Goal: Use online tool/utility: Utilize a website feature to perform a specific function

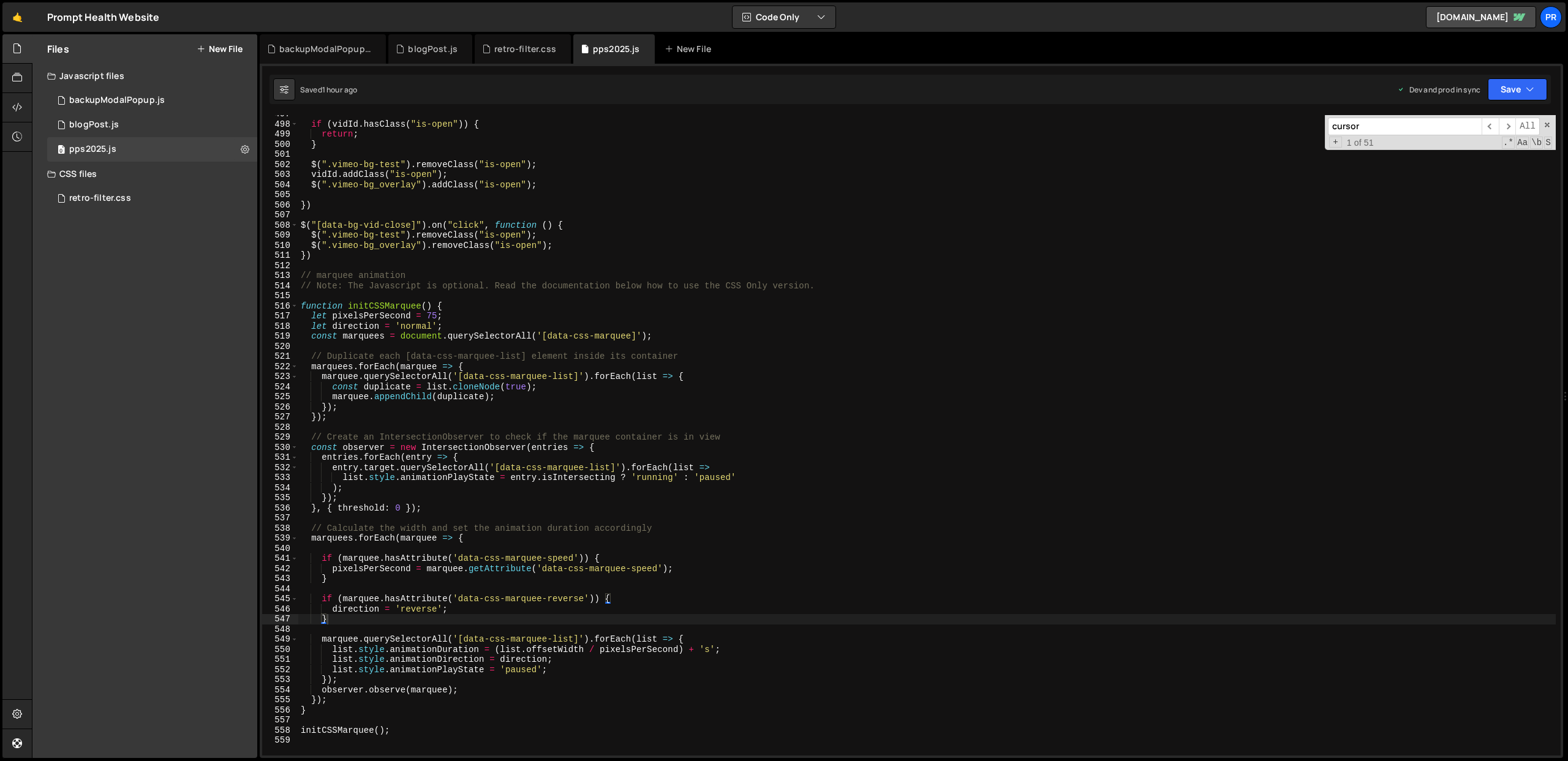
scroll to position [12806, 0]
click at [336, 456] on div "if ( vidId . hasClass ( "is-open" )) { return ; } $ ( ".vimeo-bg-test" ) . remo…" at bounding box center [927, 439] width 1257 height 661
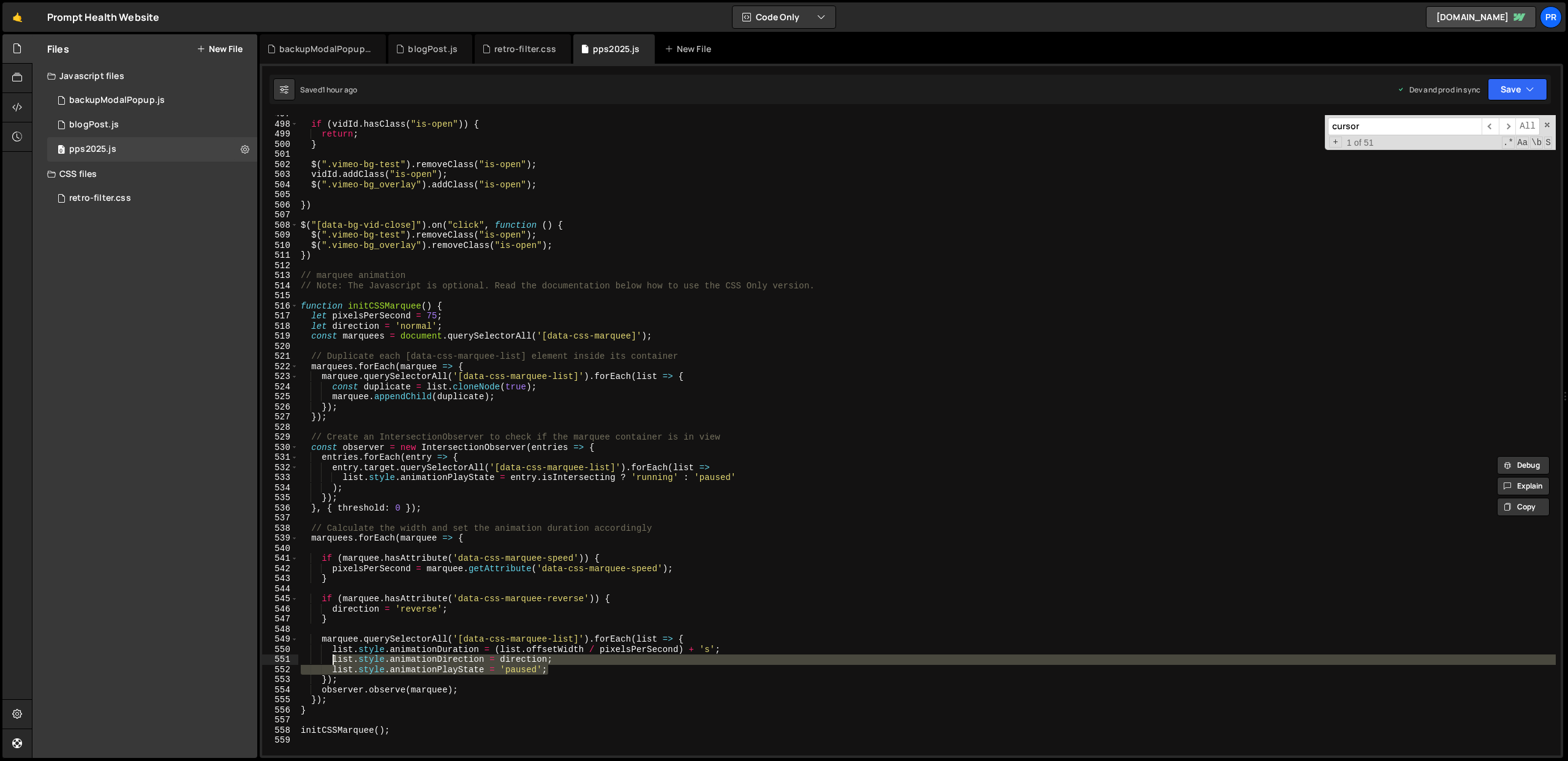
drag, startPoint x: 554, startPoint y: 670, endPoint x: 333, endPoint y: 660, distance: 221.2
click at [333, 660] on div "if ( vidId . hasClass ( "is-open" )) { return ; } $ ( ".vimeo-bg-test" ) . remo…" at bounding box center [927, 439] width 1257 height 661
click at [350, 618] on div "if ( vidId . hasClass ( "is-open" )) { return ; } $ ( ".vimeo-bg-test" ) . remo…" at bounding box center [927, 439] width 1257 height 661
type textarea "}"
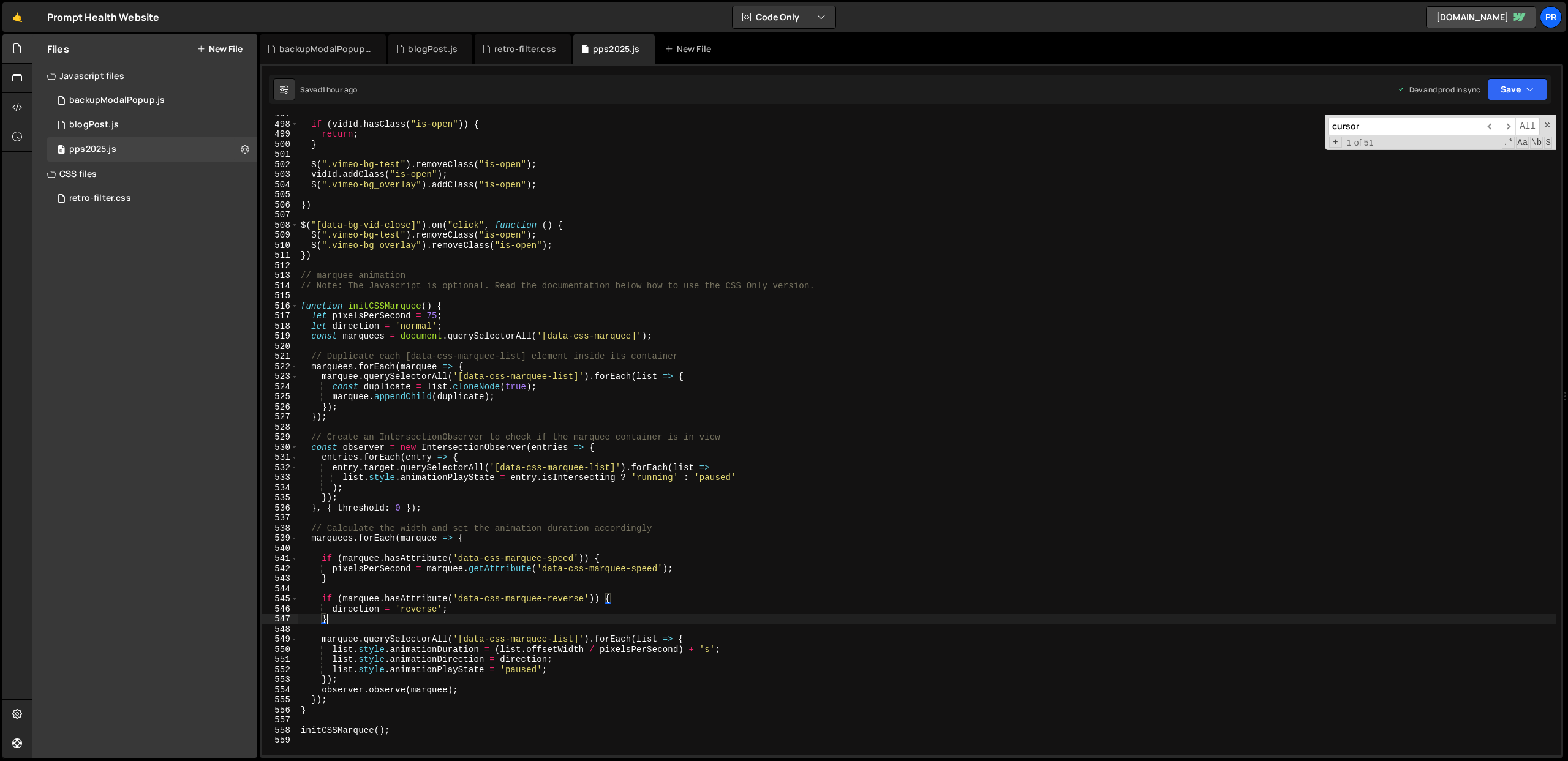
scroll to position [0, 1]
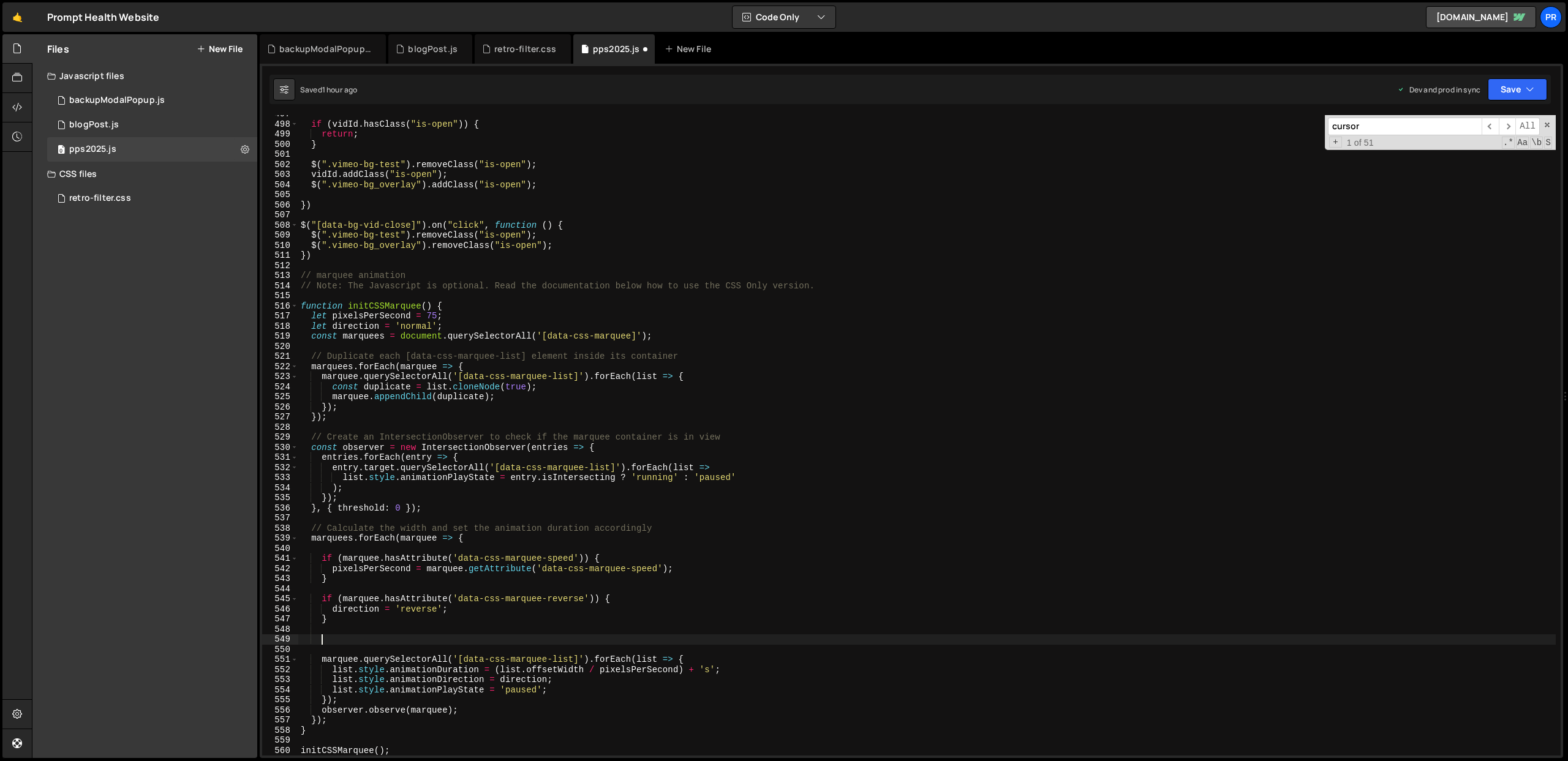
paste textarea "list.style.animationPlayState = 'paused';"
drag, startPoint x: 331, startPoint y: 653, endPoint x: 323, endPoint y: 653, distance: 8.0
click at [323, 653] on div "if ( vidId . hasClass ( "is-open" )) { return ; } $ ( ".vimeo-bg-test" ) . remo…" at bounding box center [927, 439] width 1257 height 661
click at [412, 537] on div "if ( vidId . hasClass ( "is-open" )) { return ; } $ ( ".vimeo-bg-test" ) . remo…" at bounding box center [927, 439] width 1257 height 661
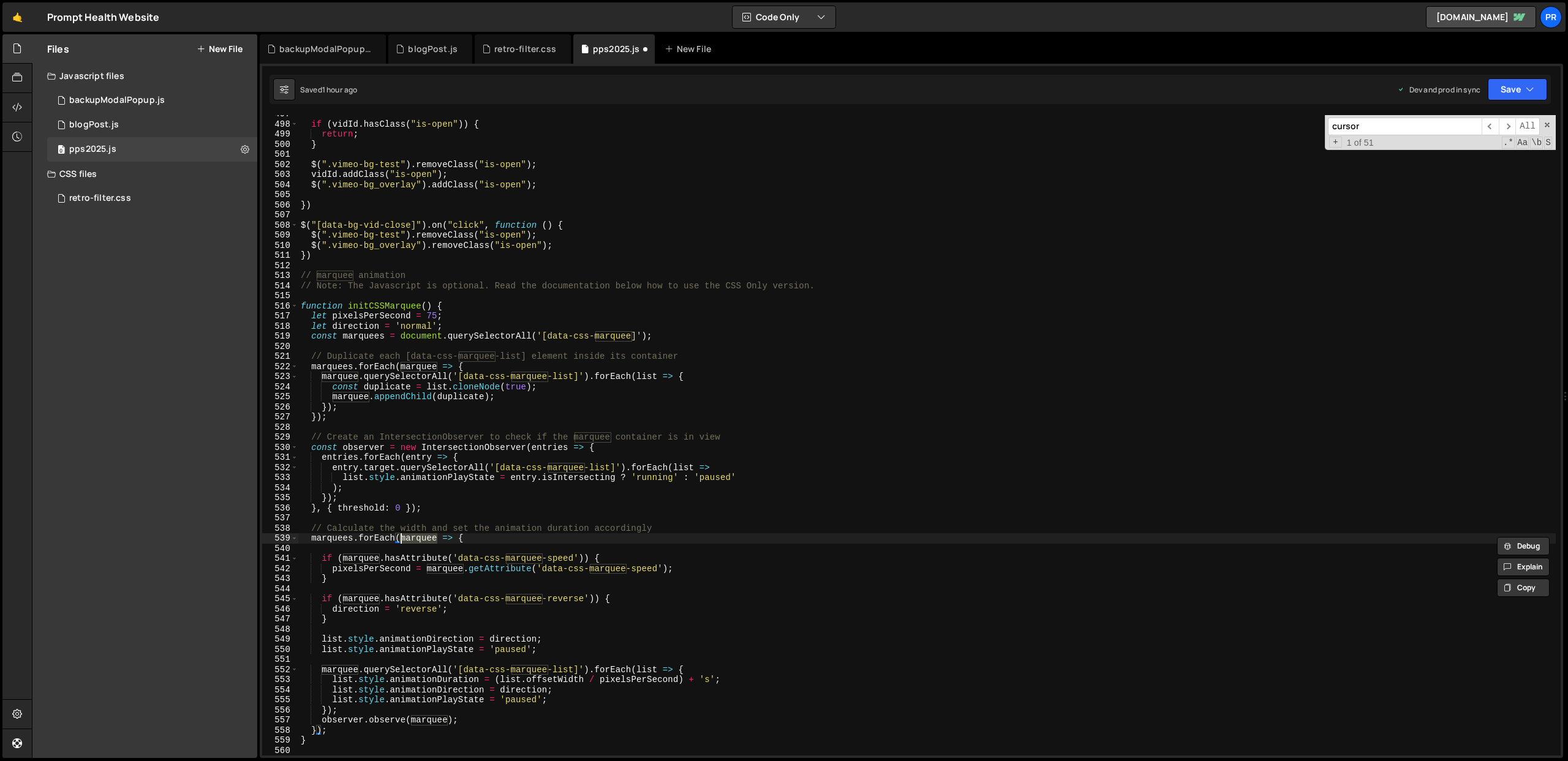
click at [328, 639] on div "if ( vidId . hasClass ( "is-open" )) { return ; } $ ( ".vimeo-bg-test" ) . remo…" at bounding box center [927, 439] width 1257 height 661
paste textarea "marquee"
click at [332, 651] on div "if ( vidId . hasClass ( "is-open" )) { return ; } $ ( ".vimeo-bg-test" ) . remo…" at bounding box center [927, 439] width 1257 height 661
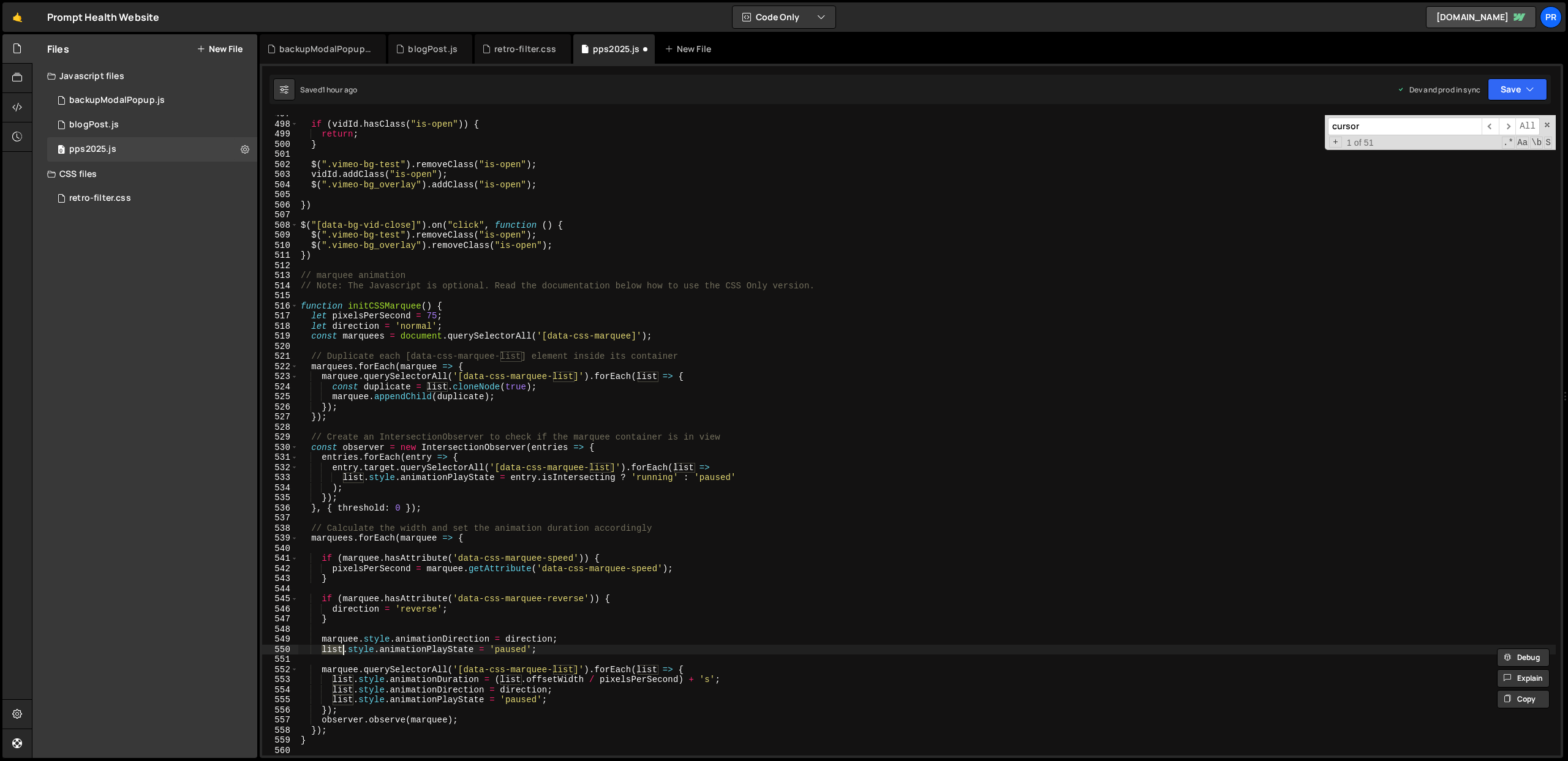
paste textarea "marquee"
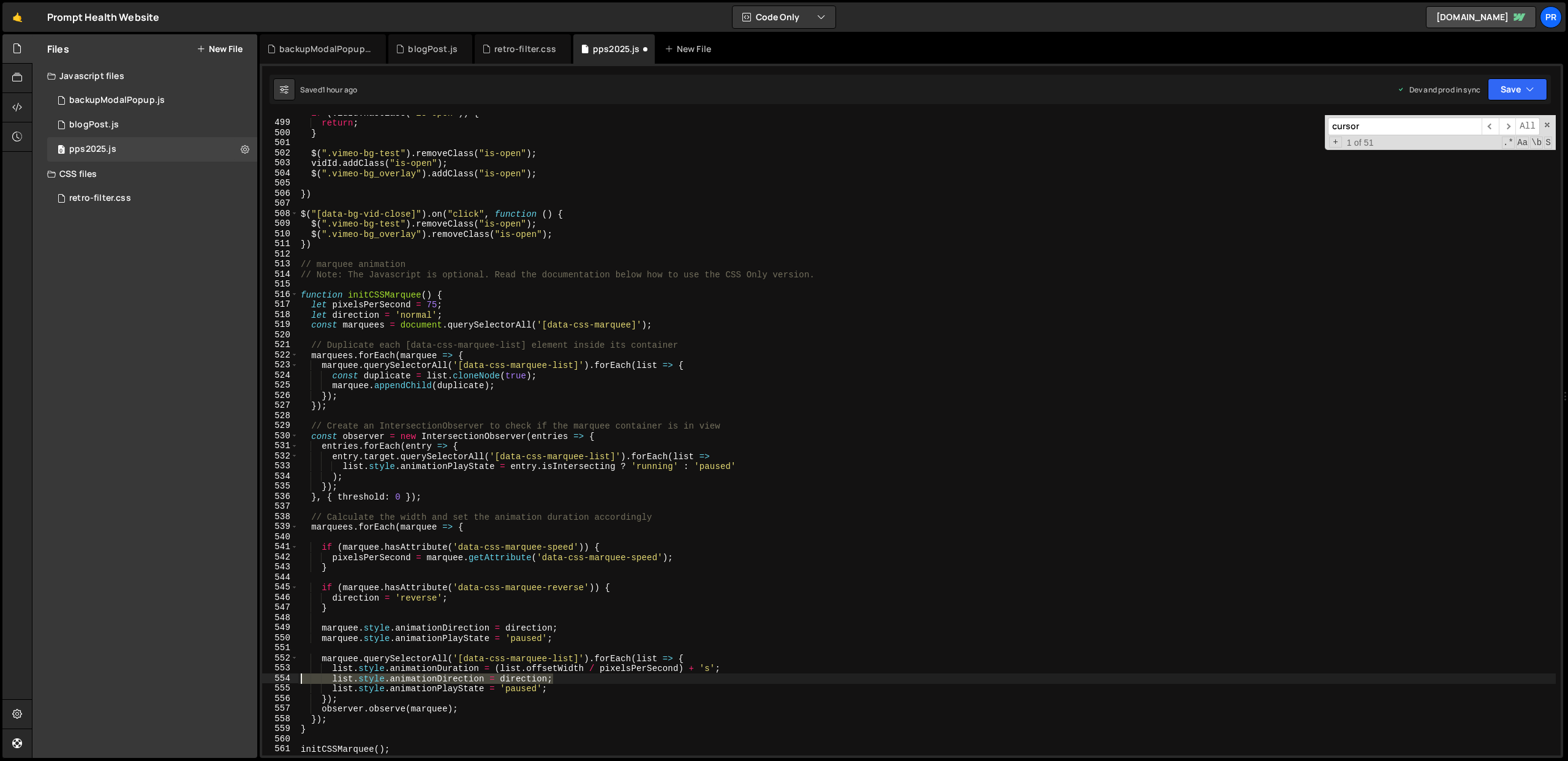
drag, startPoint x: 555, startPoint y: 679, endPoint x: 267, endPoint y: 677, distance: 288.0
click at [267, 677] on div "marquee.style.animationPlayState = 'paused'; 498 499 500 501 502 503 504 505 50…" at bounding box center [911, 435] width 1298 height 640
type textarea "list.style.animationDirection = direction;"
type textarea "list.style.animationDuration = (list.offsetWidth / pixelsPerSecond) + 's';"
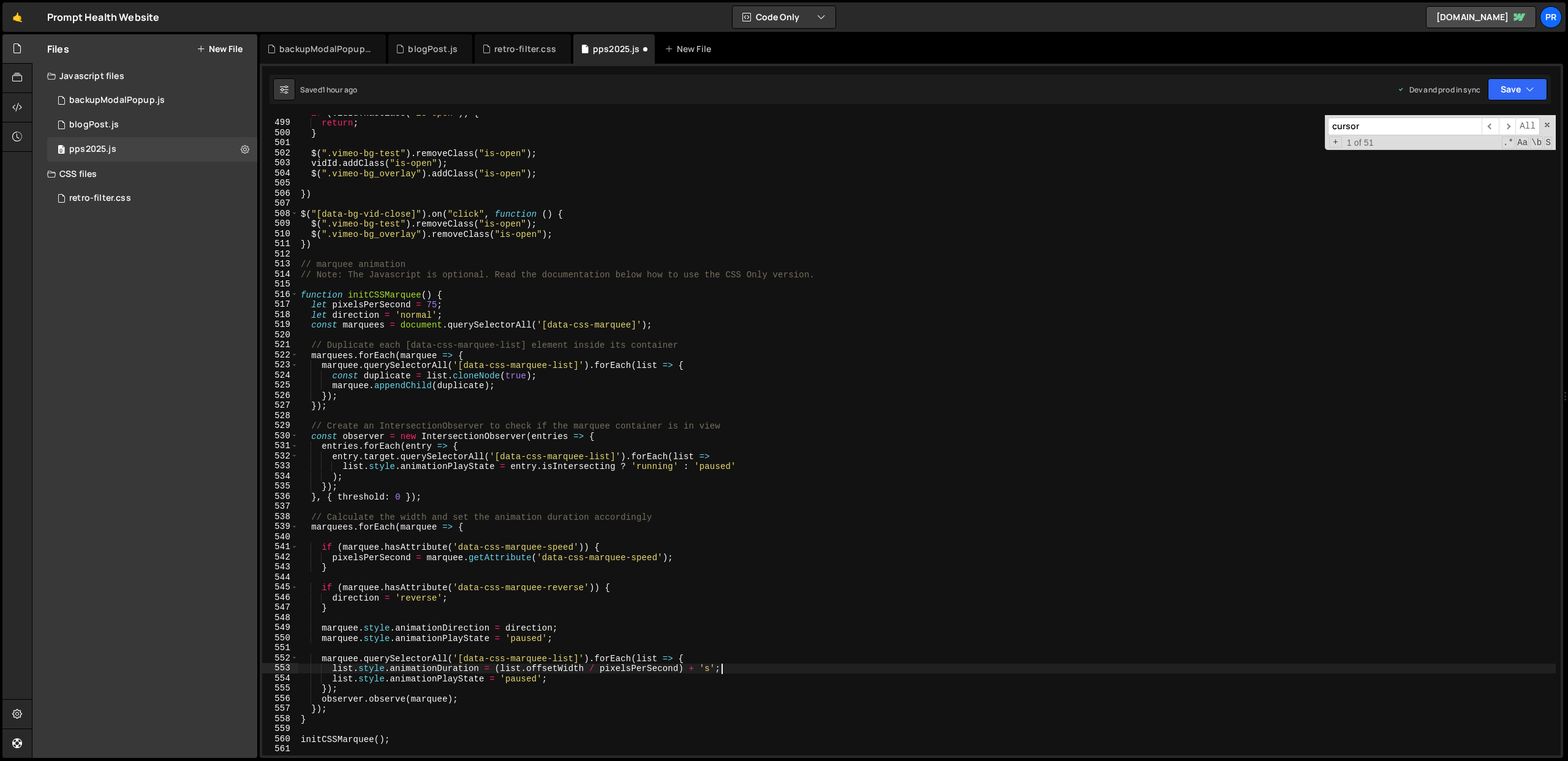
click at [625, 618] on div "if ( vidId . hasClass ( "is-open" )) { return ; } $ ( ".vimeo-bg-test" ) . remo…" at bounding box center [927, 438] width 1257 height 661
click at [480, 350] on div "if ( vidId . hasClass ( "is-open" )) { return ; } $ ( ".vimeo-bg-test" ) . remo…" at bounding box center [927, 438] width 1257 height 661
type textarea "list.style.animationPlayState = 'paused';"
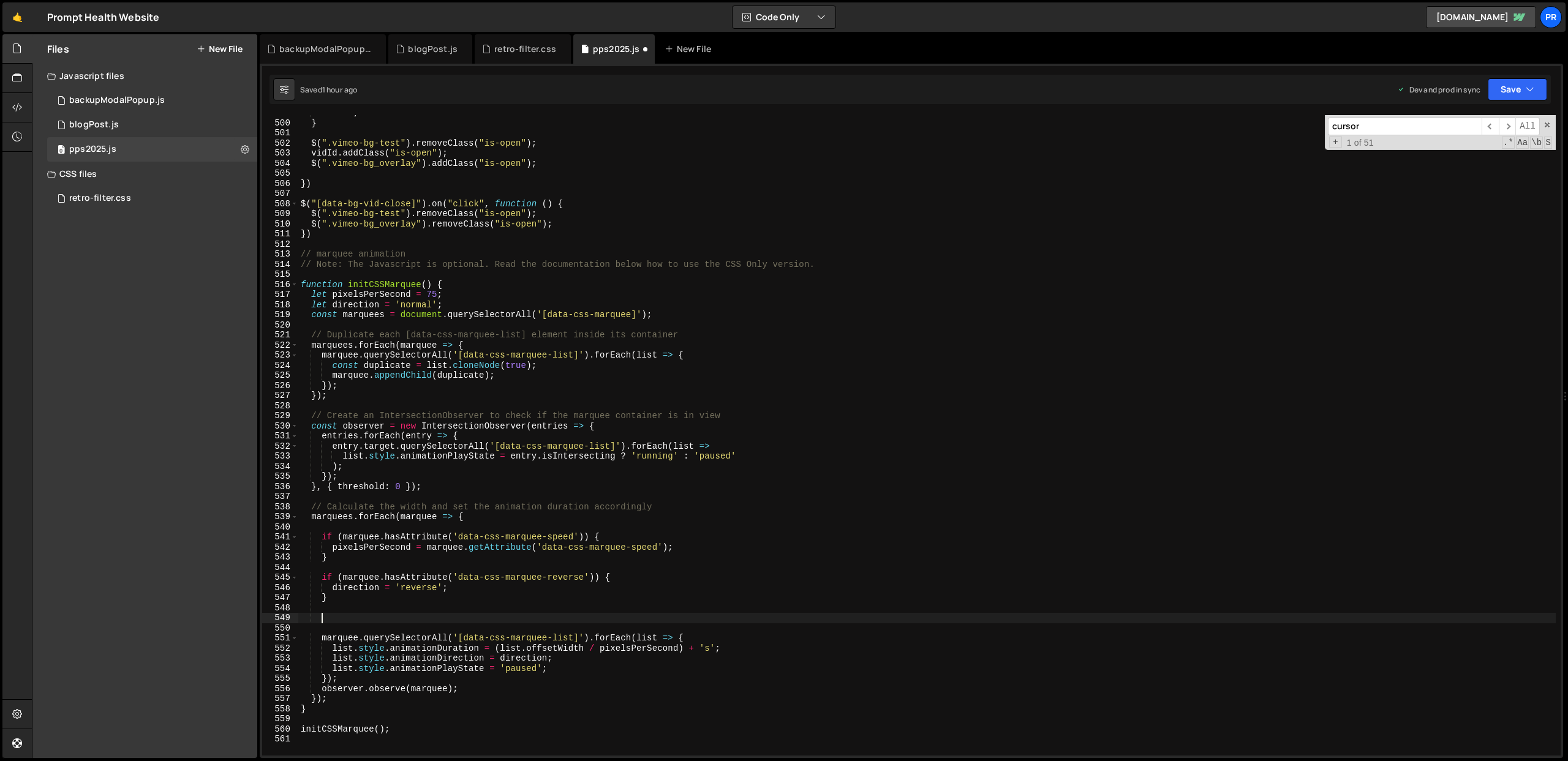
scroll to position [5063, 0]
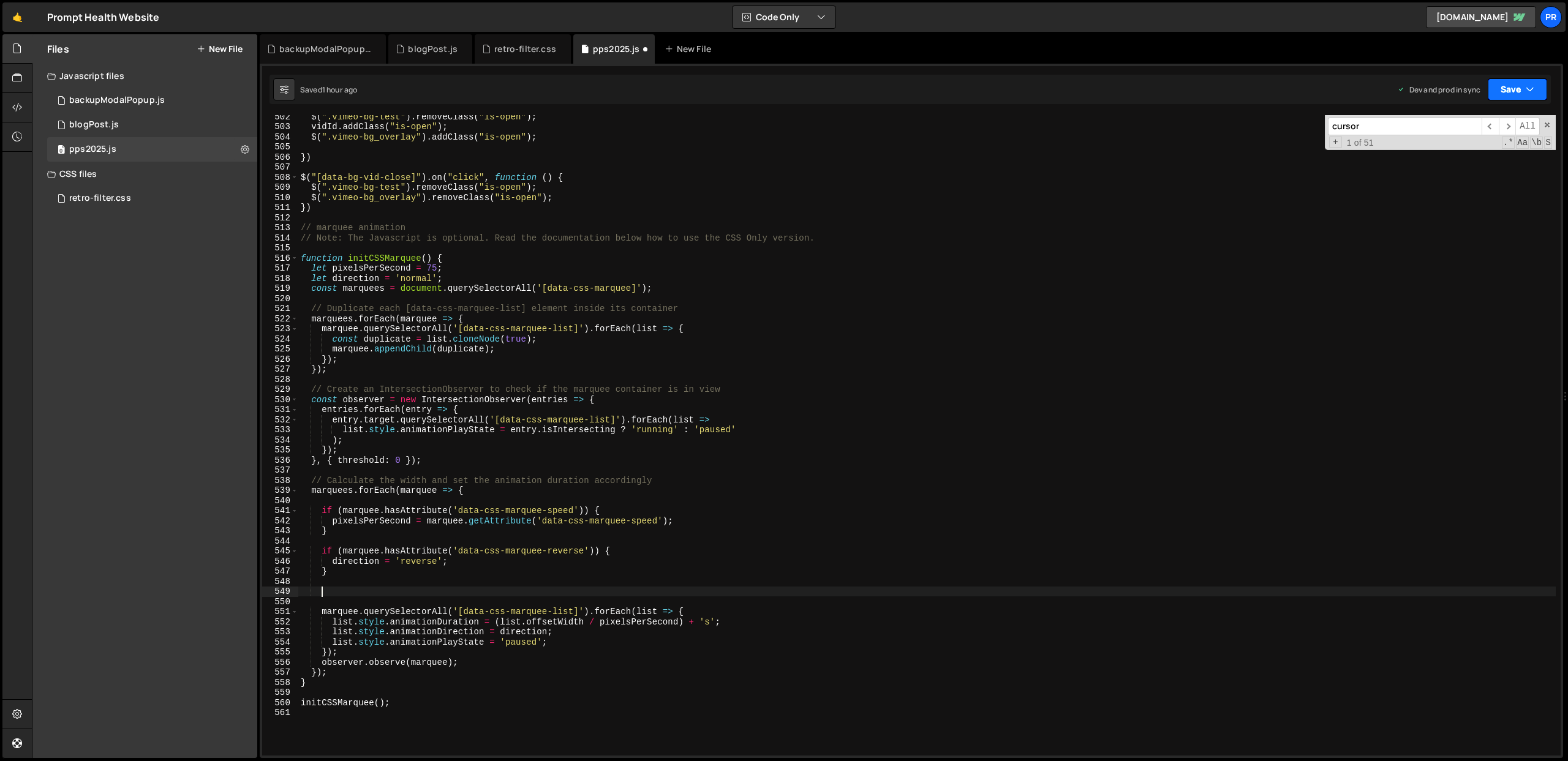
click at [1510, 94] on button "Save" at bounding box center [1518, 89] width 60 height 22
click at [1479, 163] on div "Save to Production S" at bounding box center [1476, 159] width 128 height 12
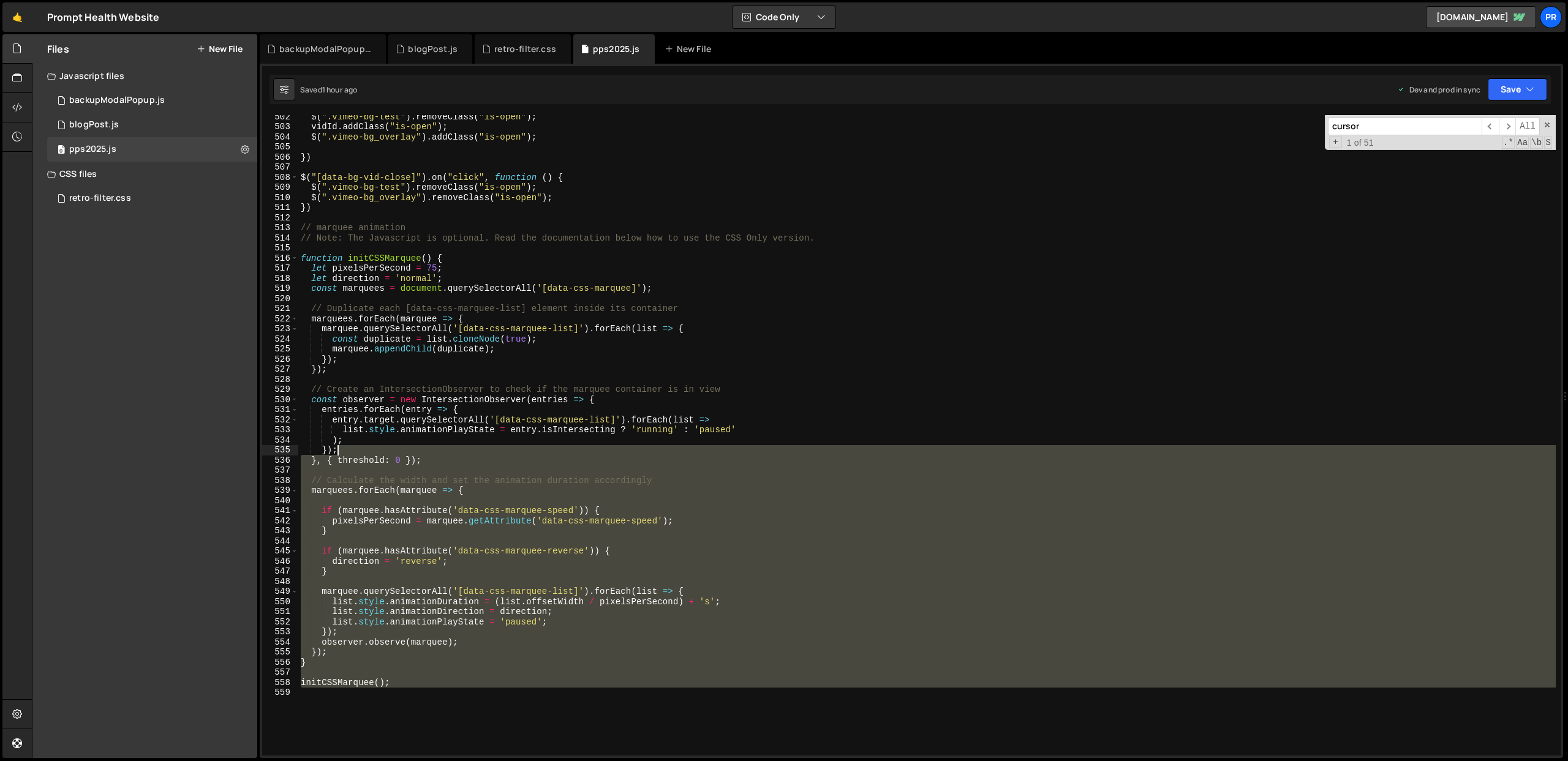
drag, startPoint x: 393, startPoint y: 688, endPoint x: 335, endPoint y: 447, distance: 247.9
click at [335, 447] on div "$ ( ".vimeo-bg-test" ) . removeClass ( "is-open" ) ; vidId . addClass ( "is-ope…" at bounding box center [927, 442] width 1257 height 661
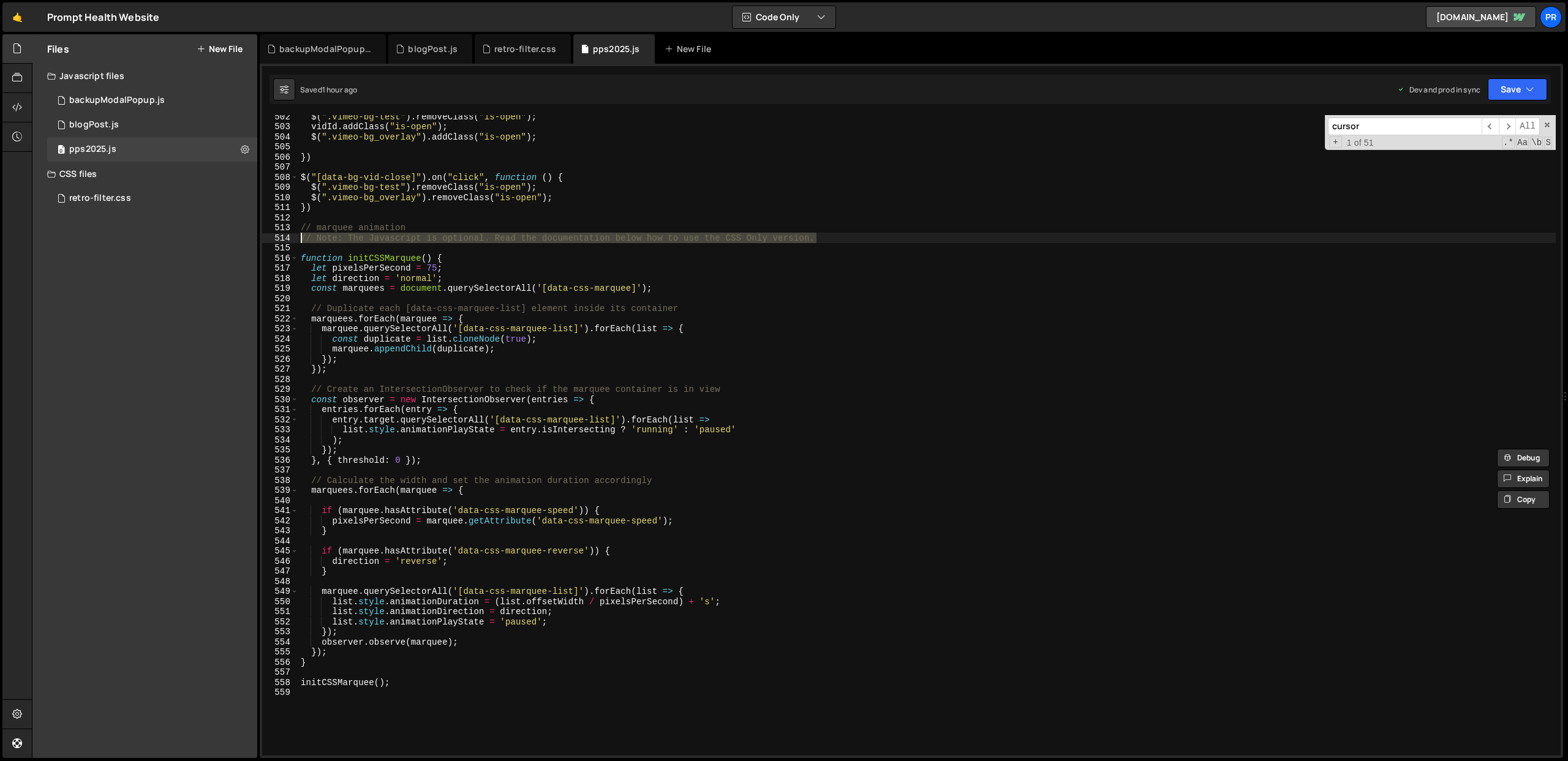
drag, startPoint x: 828, startPoint y: 235, endPoint x: 281, endPoint y: 234, distance: 547.0
click at [281, 234] on div "}); }, { threshold: 0 }); 502 503 504 505 506 507 508 509 510 511 512 513 514 5…" at bounding box center [911, 435] width 1298 height 640
type textarea "// Note: The Javascript is optional. Read the documentation below how to use th…"
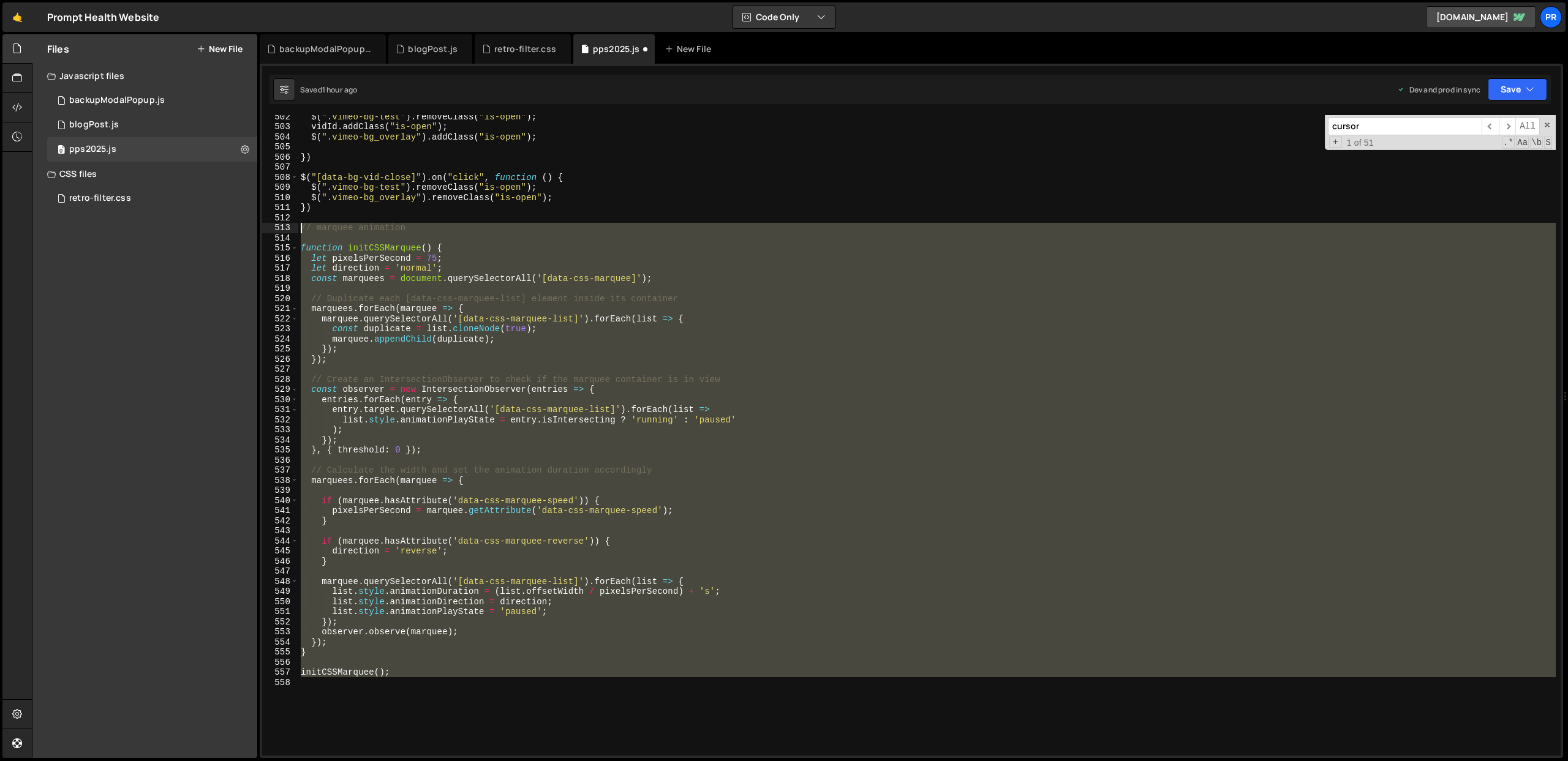
drag, startPoint x: 417, startPoint y: 673, endPoint x: 241, endPoint y: 231, distance: 475.8
click at [241, 231] on div "Files New File Javascript files 0 backupModalPopup.js 0 0 blogPost.js 0 0 pps20…" at bounding box center [800, 396] width 1536 height 724
type textarea "// marquee animation"
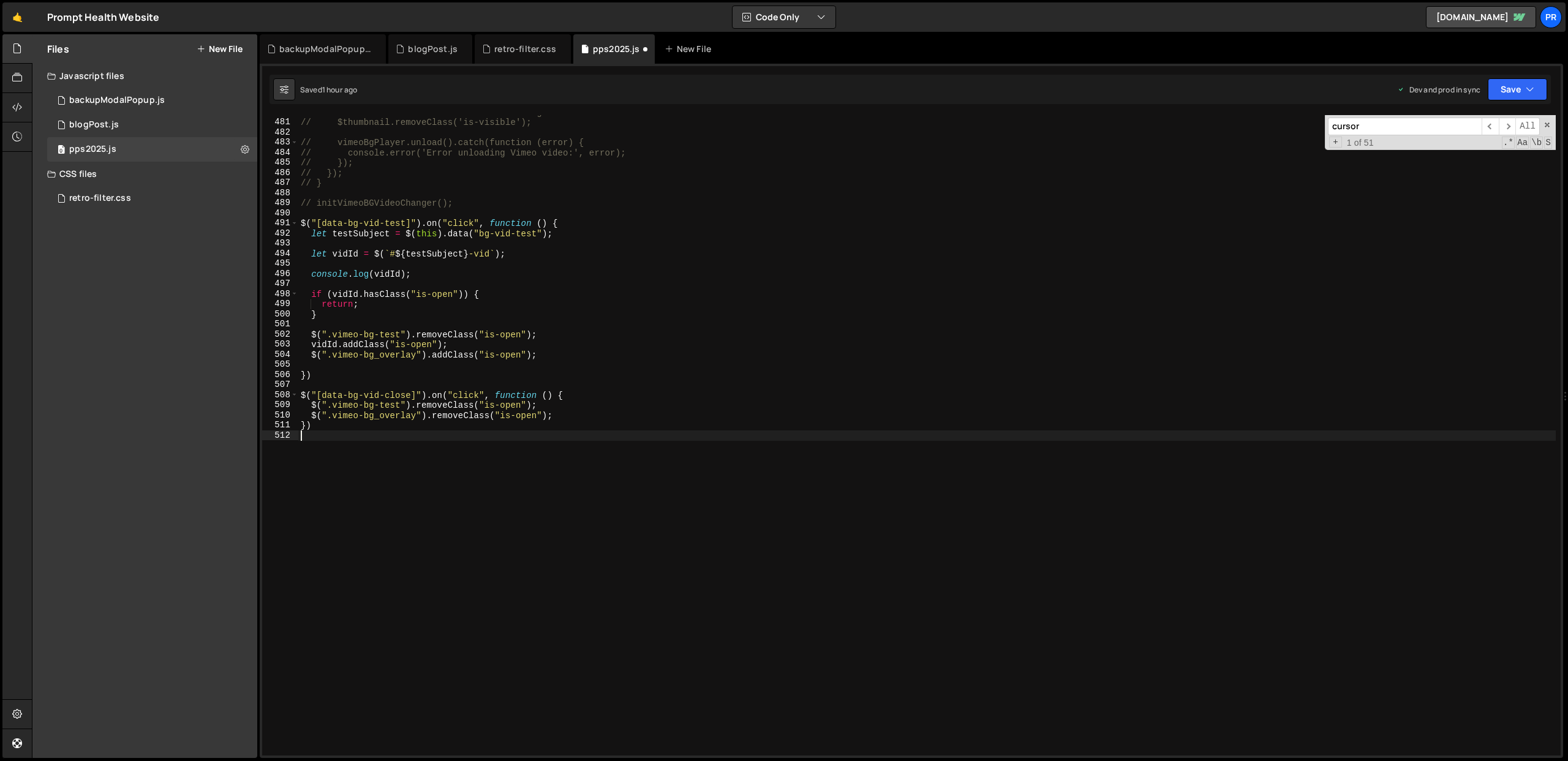
type textarea "})"
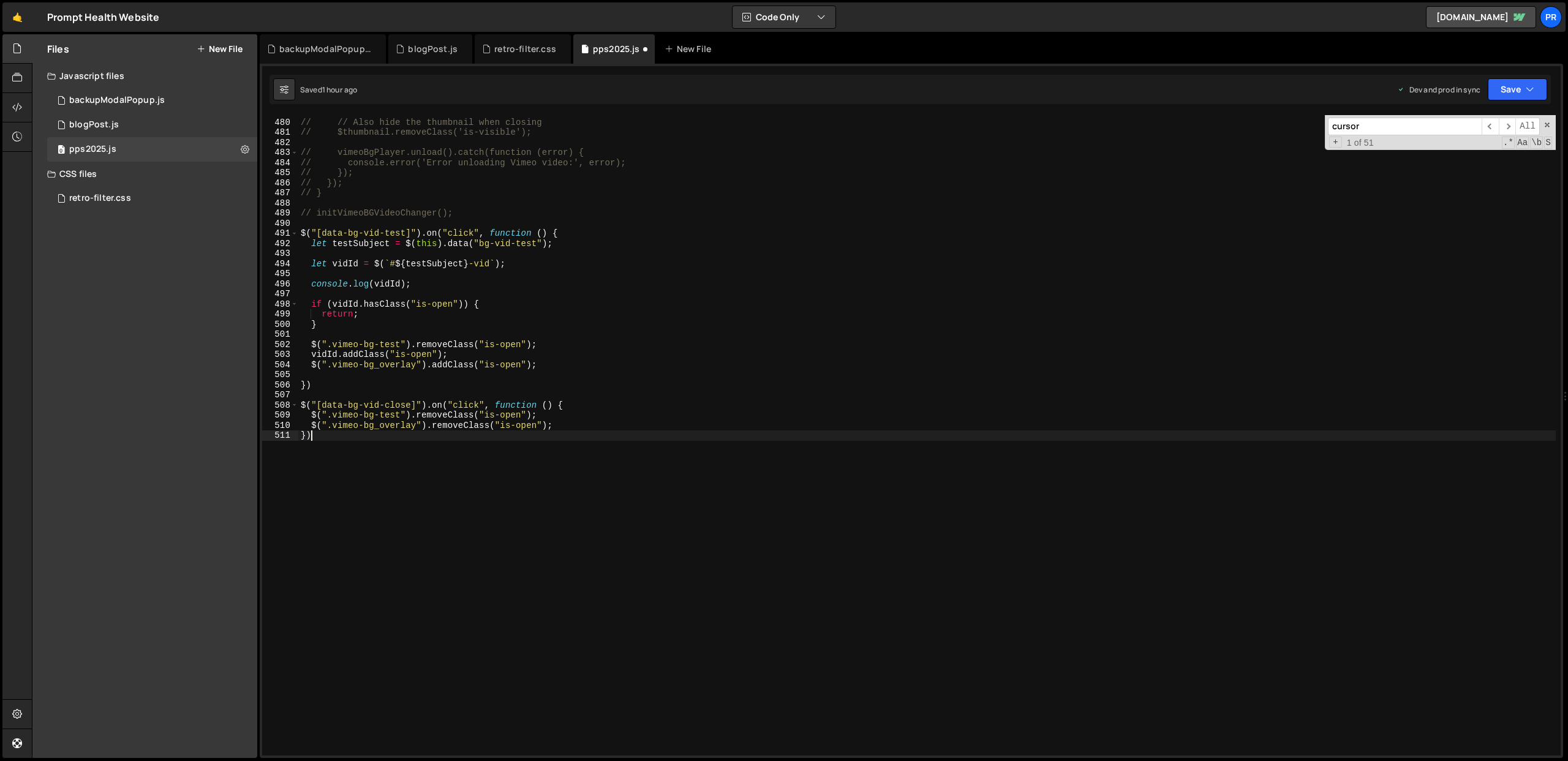
scroll to position [4836, 0]
click at [1519, 82] on button "Save" at bounding box center [1518, 89] width 60 height 22
click at [1513, 171] on div "Saved 4 minutes ago" at bounding box center [1476, 172] width 128 height 14
